Goal: Information Seeking & Learning: Learn about a topic

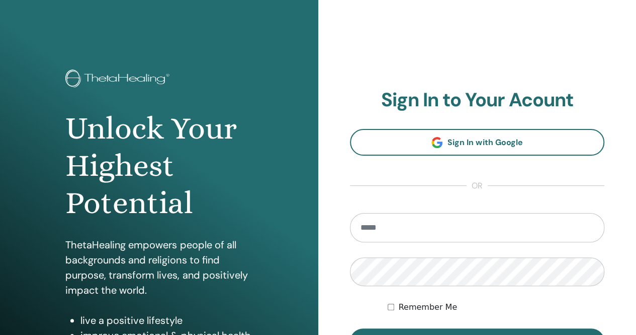
click at [376, 233] on input "email" at bounding box center [477, 227] width 255 height 29
type input "**********"
click at [350, 328] on button "Sign In" at bounding box center [477, 341] width 255 height 26
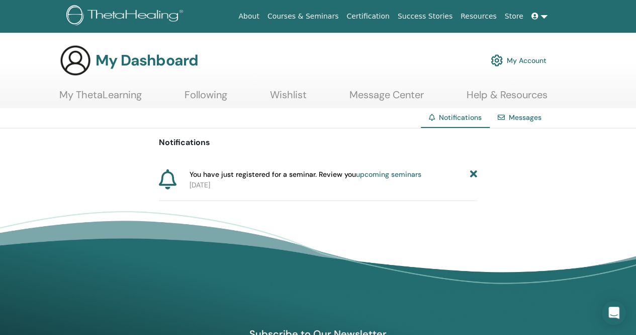
click at [110, 96] on link "My ThetaLearning" at bounding box center [100, 99] width 83 height 20
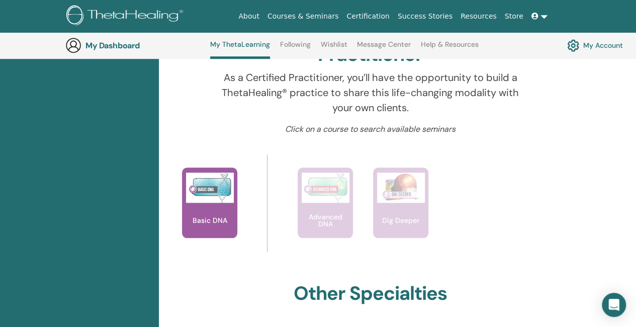
scroll to position [352, 0]
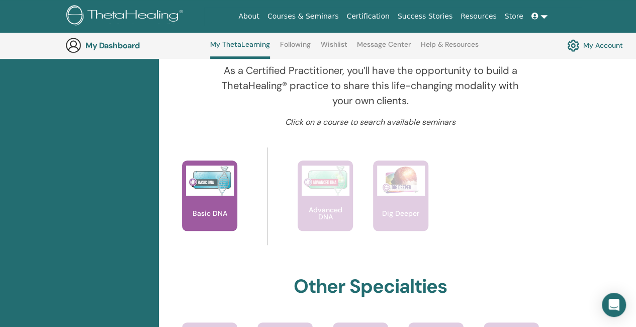
drag, startPoint x: 643, startPoint y: 76, endPoint x: 626, endPoint y: 147, distance: 73.0
